Goal: Find specific page/section: Find specific page/section

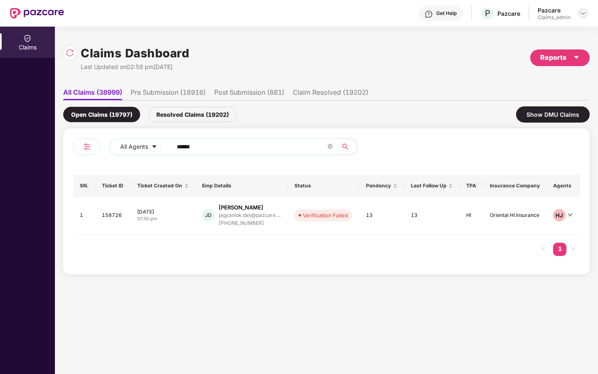
click at [580, 14] on div at bounding box center [583, 13] width 10 height 10
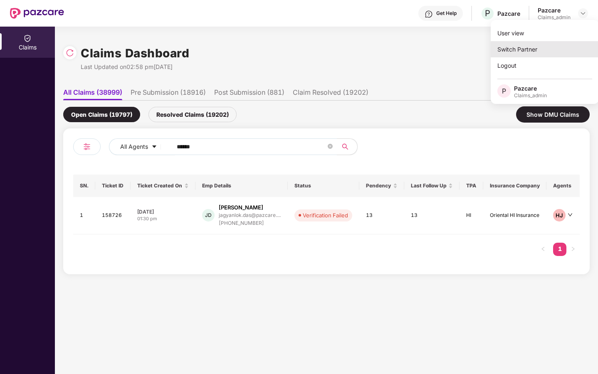
click at [544, 49] on div "Switch Partner" at bounding box center [545, 49] width 108 height 16
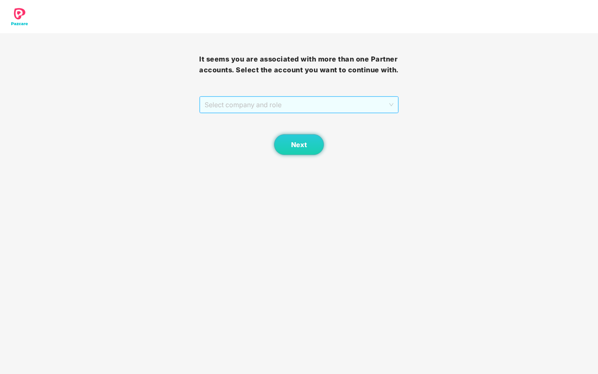
click at [386, 113] on span "Select company and role" at bounding box center [299, 105] width 188 height 16
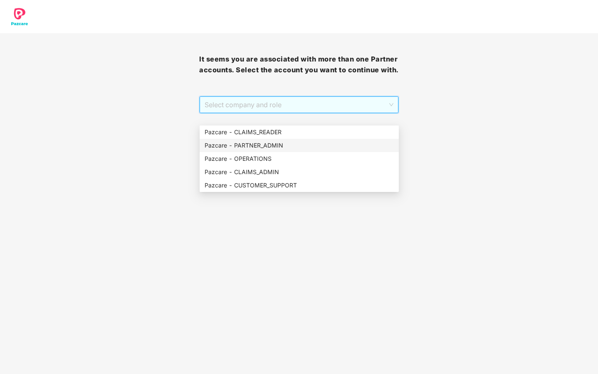
click at [265, 146] on div "Pazcare - PARTNER_ADMIN" at bounding box center [299, 145] width 189 height 9
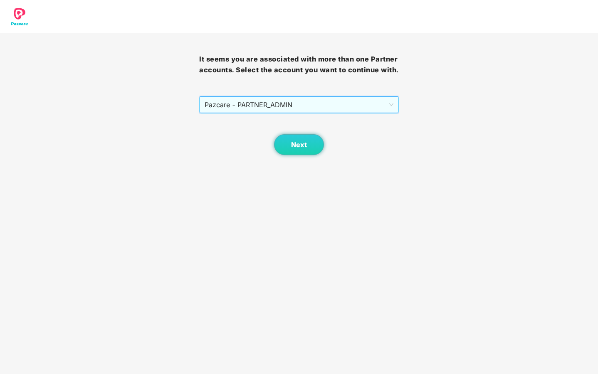
click at [384, 113] on span "Pazcare - PARTNER_ADMIN" at bounding box center [299, 105] width 188 height 16
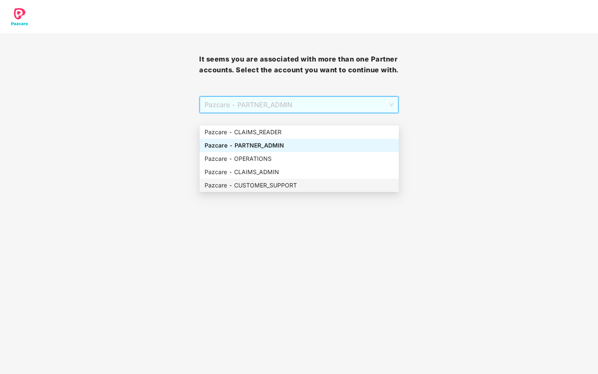
click at [262, 184] on div "Pazcare - CUSTOMER_SUPPORT" at bounding box center [299, 185] width 189 height 9
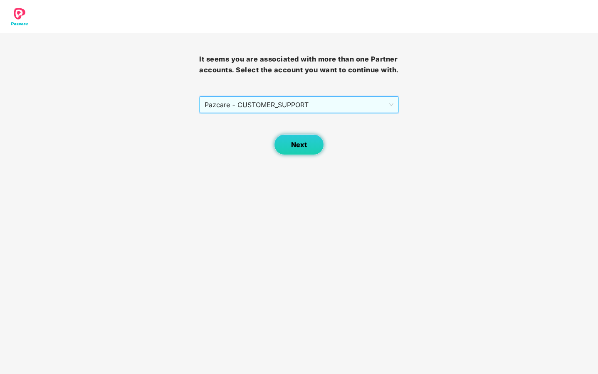
click at [300, 149] on span "Next" at bounding box center [299, 145] width 16 height 8
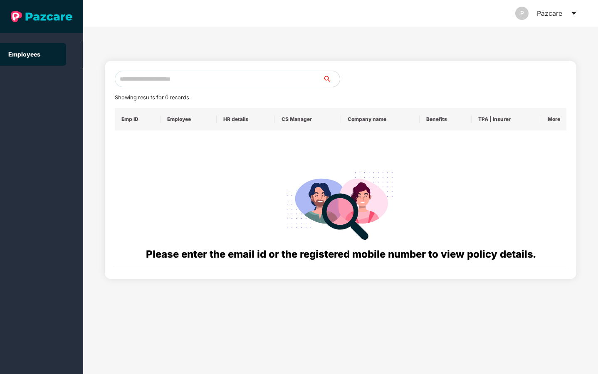
click at [200, 79] on input "text" at bounding box center [219, 79] width 208 height 17
paste input "**********"
type input "**********"
click at [327, 79] on icon "search" at bounding box center [327, 79] width 7 height 7
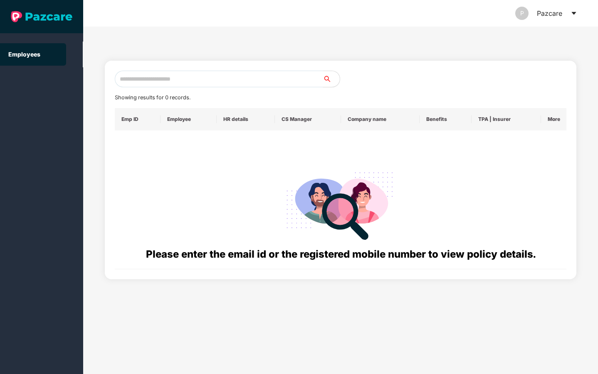
click at [290, 79] on input "text" at bounding box center [219, 79] width 208 height 17
paste input "**********"
click at [120, 77] on input "**********" at bounding box center [219, 79] width 208 height 17
click at [142, 79] on input "**********" at bounding box center [219, 79] width 208 height 17
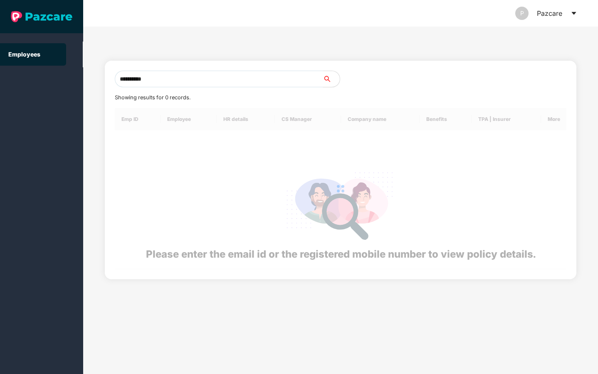
type input "**********"
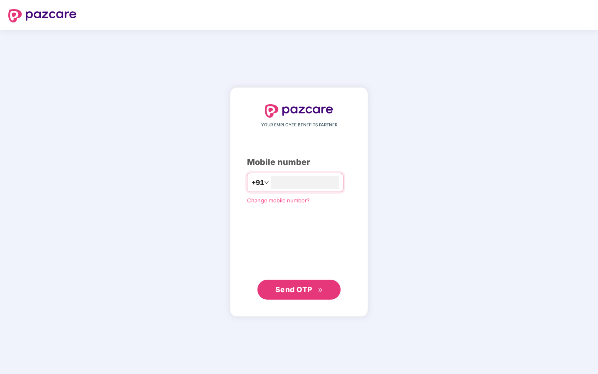
type input "**********"
click at [302, 286] on span "Send OTP" at bounding box center [293, 289] width 37 height 9
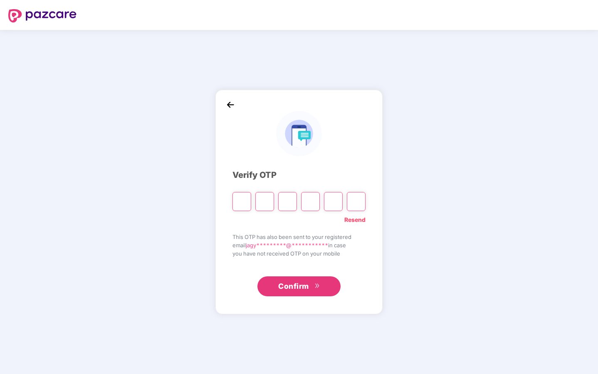
type input "*"
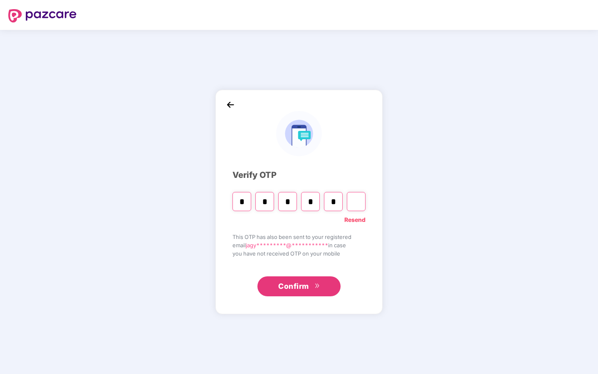
type input "*"
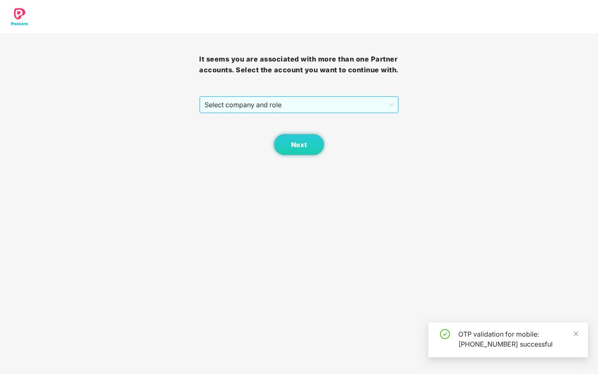
click at [384, 113] on span "Select company and role" at bounding box center [299, 105] width 188 height 16
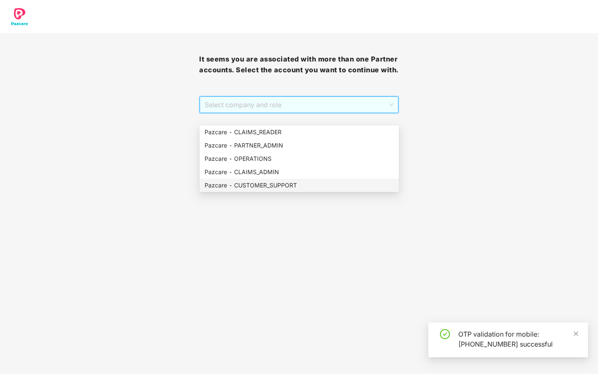
click at [290, 186] on div "Pazcare - CUSTOMER_SUPPORT" at bounding box center [299, 185] width 189 height 9
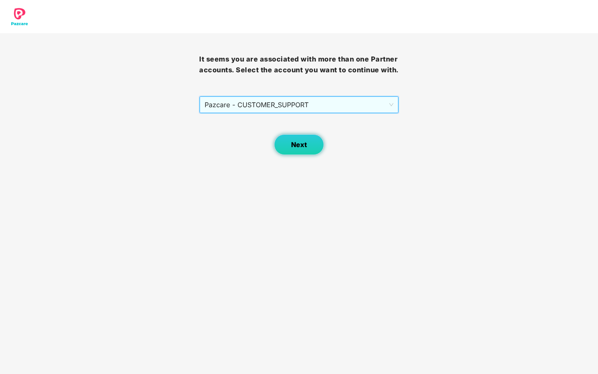
click at [292, 149] on span "Next" at bounding box center [299, 145] width 16 height 8
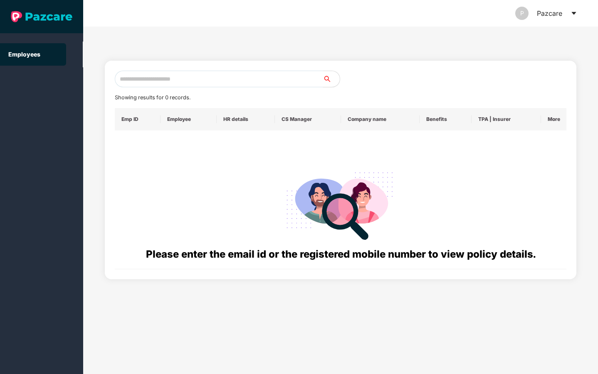
click at [228, 84] on input "text" at bounding box center [219, 79] width 208 height 17
paste input "**********"
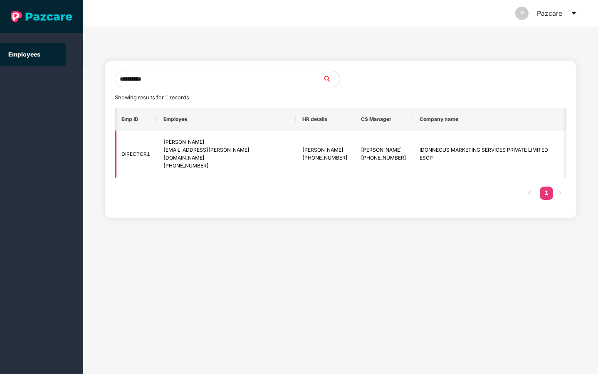
scroll to position [0, 107]
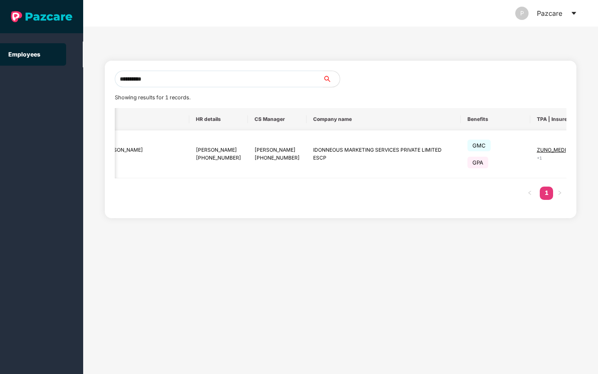
type input "**********"
click at [591, 151] on img at bounding box center [597, 155] width 12 height 12
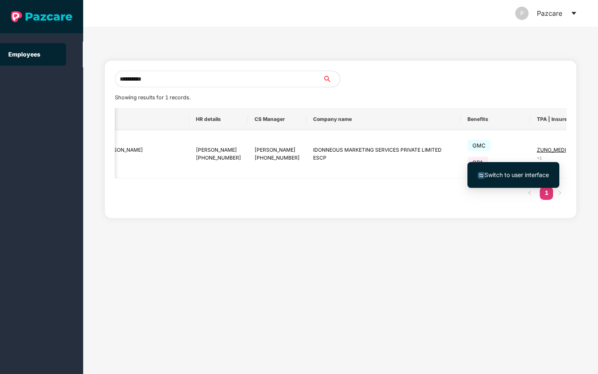
click at [378, 164] on td "IDONNEOUS MARKETING SERVICES PRIVATE LIMITED ESCP" at bounding box center [384, 155] width 154 height 48
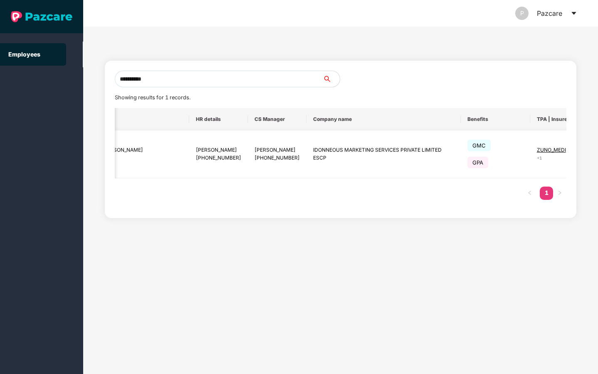
scroll to position [0, 0]
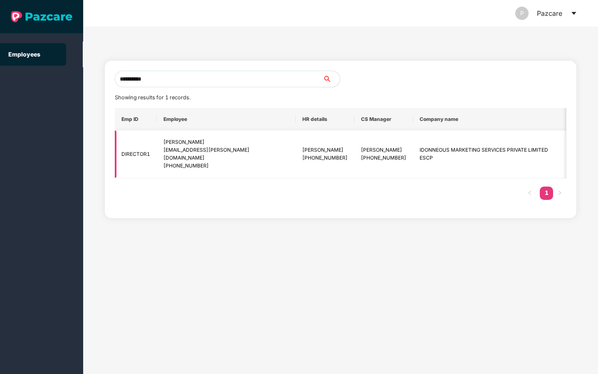
click at [138, 152] on td "DIRECTOR1" at bounding box center [136, 155] width 42 height 48
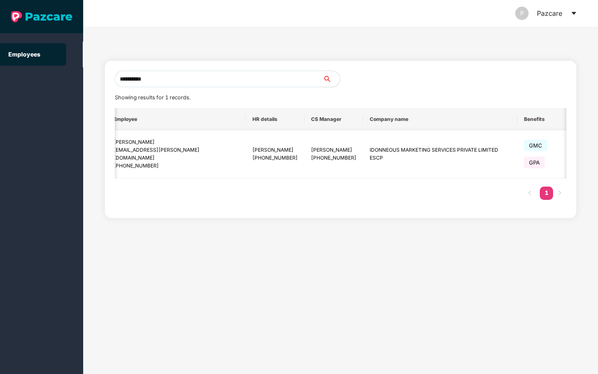
scroll to position [0, 107]
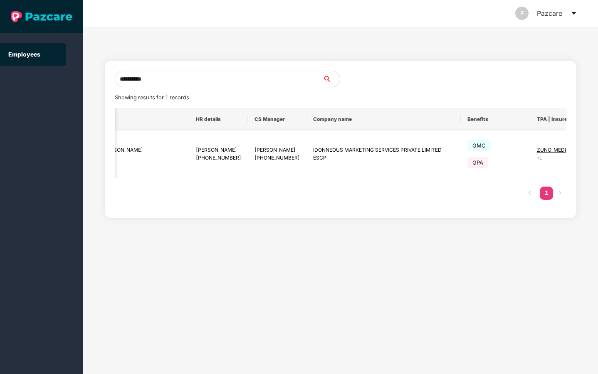
click at [591, 151] on img at bounding box center [597, 155] width 12 height 12
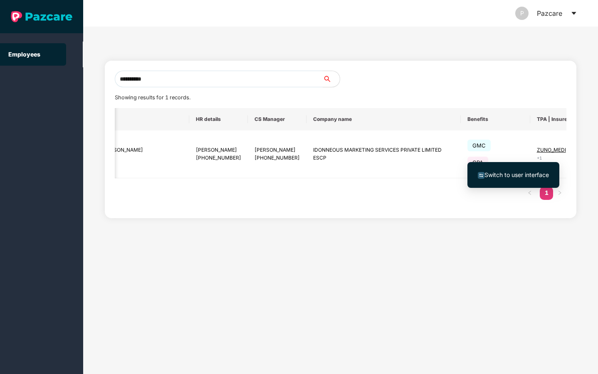
click at [529, 174] on span "Switch to user interface" at bounding box center [517, 174] width 64 height 7
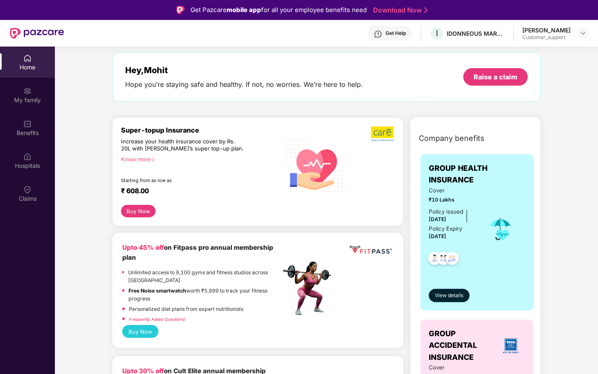
scroll to position [37, 0]
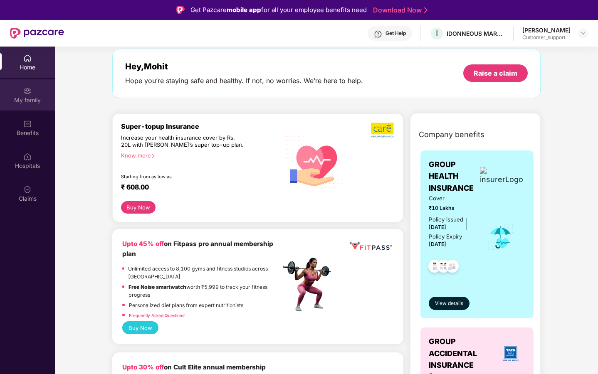
click at [28, 109] on div "My family" at bounding box center [27, 94] width 55 height 31
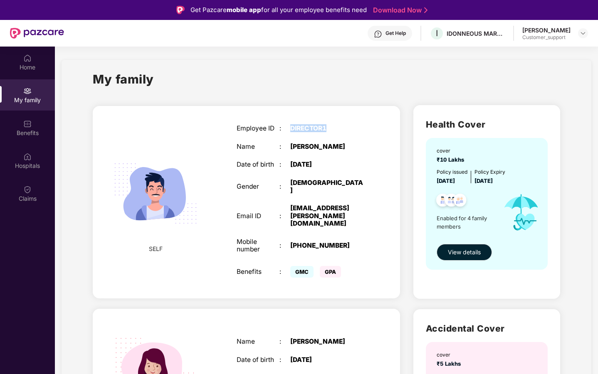
drag, startPoint x: 291, startPoint y: 128, endPoint x: 327, endPoint y: 128, distance: 36.2
click at [327, 128] on div "DIRECTOR1" at bounding box center [327, 128] width 75 height 7
copy div "DIRECTOR1"
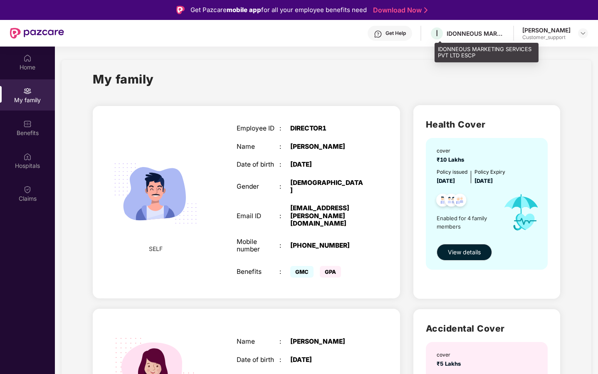
click at [472, 34] on div "IDONNEOUS MARKETING SERVICES PVT LTD ESCP" at bounding box center [476, 34] width 58 height 8
copy div "IDONNEOUS MARKETING SERVICES PVT LTD ESCP"
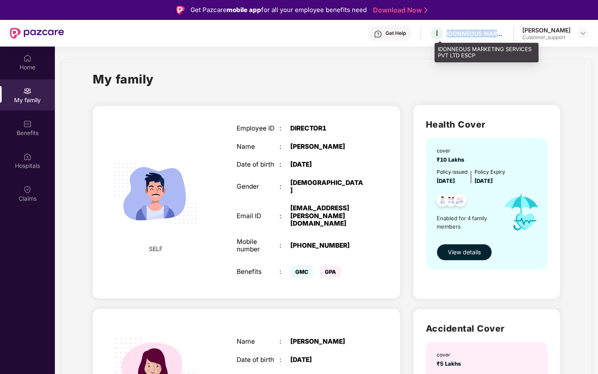
click at [503, 35] on div "IDONNEOUS MARKETING SERVICES PVT LTD ESCP" at bounding box center [476, 34] width 58 height 8
click at [494, 34] on div "IDONNEOUS MARKETING SERVICES PVT LTD ESCP" at bounding box center [476, 34] width 58 height 8
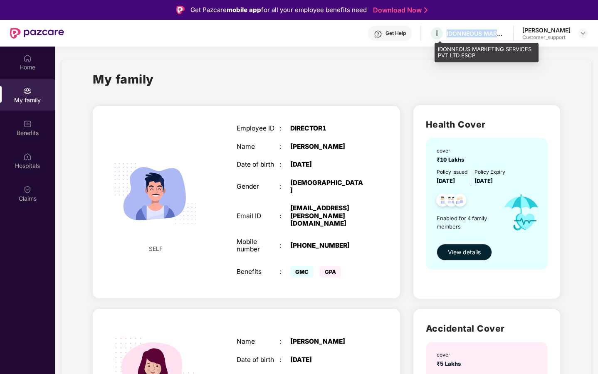
click at [494, 34] on div "IDONNEOUS MARKETING SERVICES PVT LTD ESCP" at bounding box center [476, 34] width 58 height 8
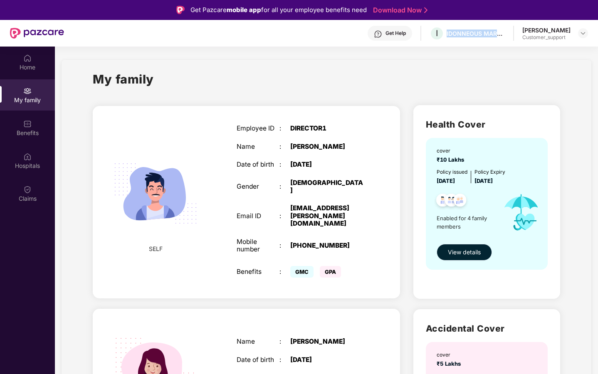
click at [463, 250] on span "View details" at bounding box center [464, 252] width 33 height 9
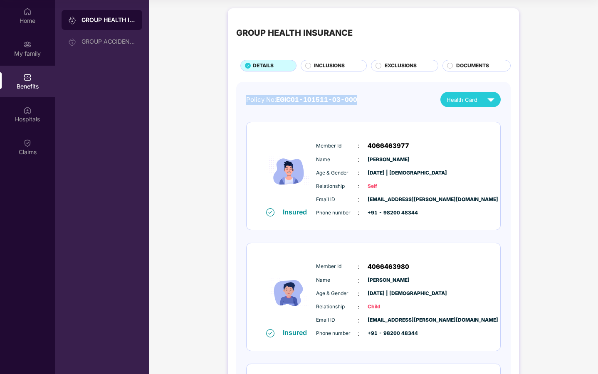
drag, startPoint x: 247, startPoint y: 100, endPoint x: 373, endPoint y: 101, distance: 126.5
click at [373, 101] on div "Policy No: EGIC01-101511-03-000 Health Card" at bounding box center [373, 99] width 255 height 15
copy div "Policy No: EGIC01-101511-03-000"
drag, startPoint x: 315, startPoint y: 199, endPoint x: 437, endPoint y: 199, distance: 122.8
click at [437, 199] on div "Email ID : [EMAIL_ADDRESS][PERSON_NAME][DOMAIN_NAME] Phone number : +91 - 98200…" at bounding box center [398, 206] width 169 height 22
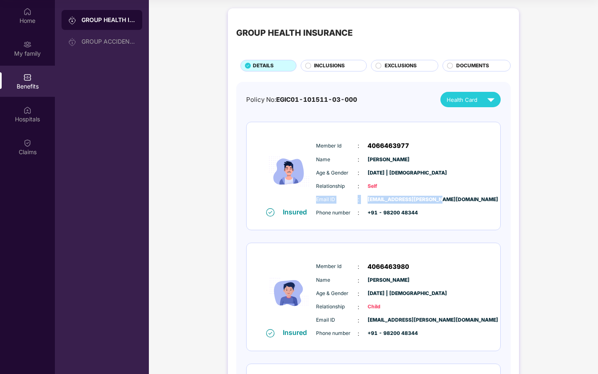
copy div "Email ID : [EMAIL_ADDRESS][PERSON_NAME][DOMAIN_NAME]"
